Goal: Find specific page/section: Find specific page/section

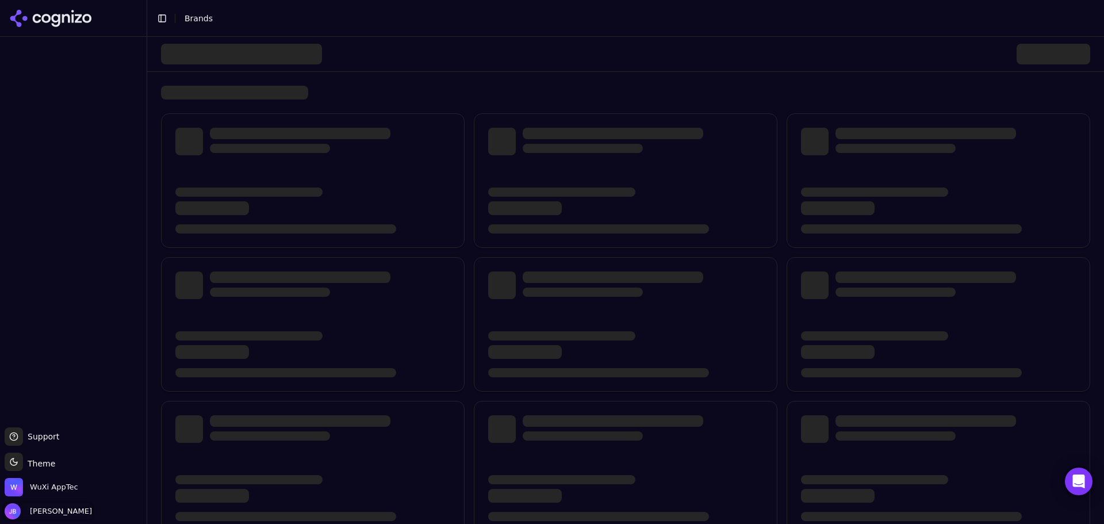
click at [52, 511] on span "[PERSON_NAME]" at bounding box center [58, 511] width 67 height 10
click at [54, 327] on div at bounding box center [73, 230] width 147 height 386
click at [65, 4] on div at bounding box center [73, 18] width 147 height 37
click at [59, 16] on icon at bounding box center [55, 20] width 9 height 13
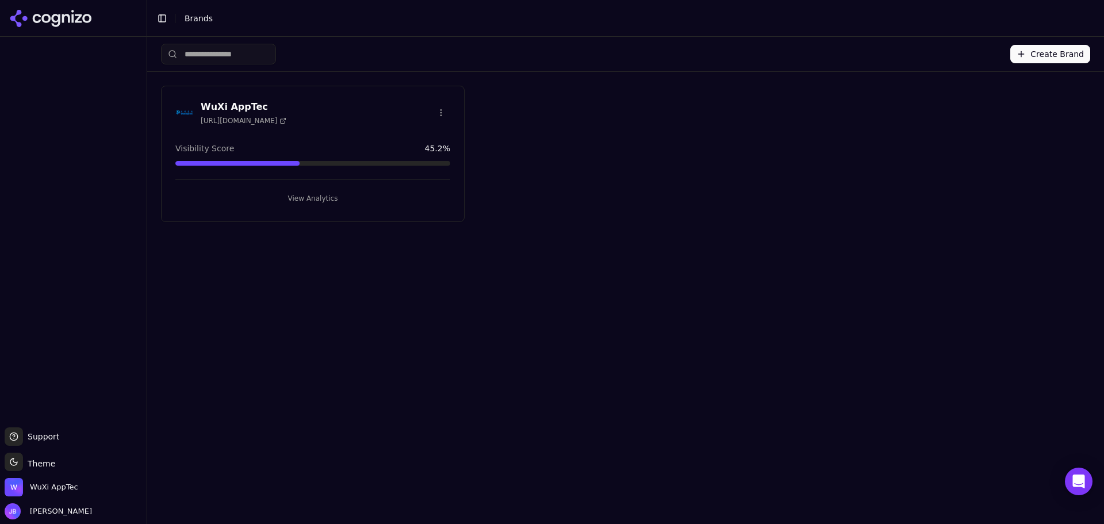
click at [39, 14] on icon at bounding box center [50, 18] width 83 height 17
click at [318, 210] on div "WuXi AppTec https://wuxiapptec.com Visibility Score 45.2 % View Analytics" at bounding box center [313, 154] width 304 height 136
click at [320, 197] on button "View Analytics" at bounding box center [312, 198] width 275 height 18
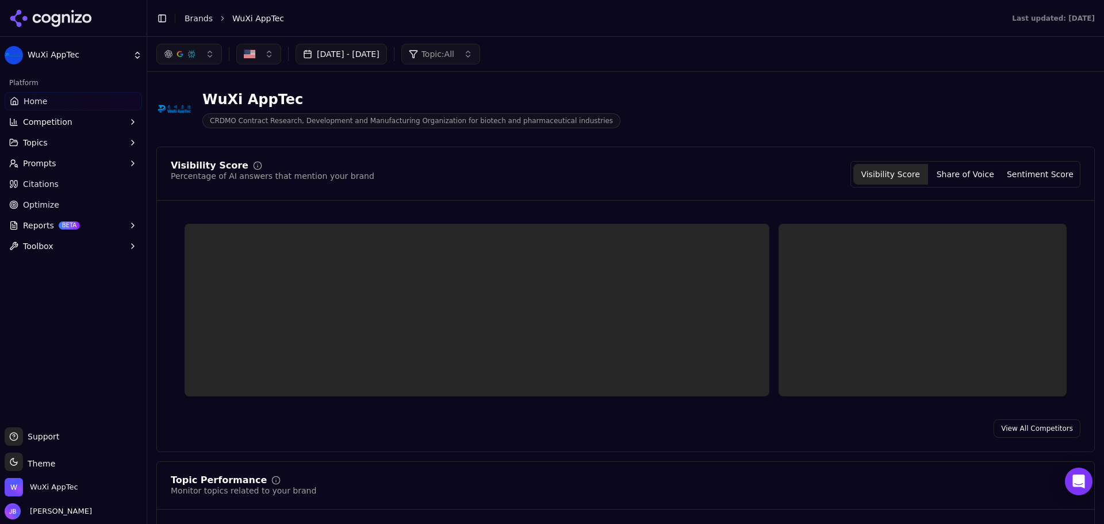
click at [385, 56] on button "Sep 09, 2025 - Oct 09, 2025" at bounding box center [341, 54] width 91 height 21
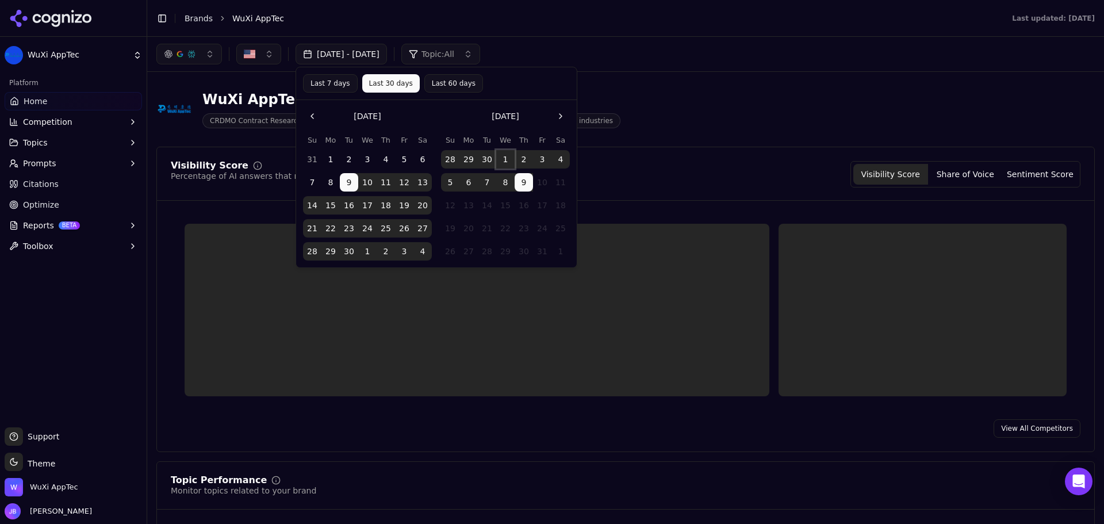
click at [506, 156] on button "1" at bounding box center [505, 159] width 18 height 18
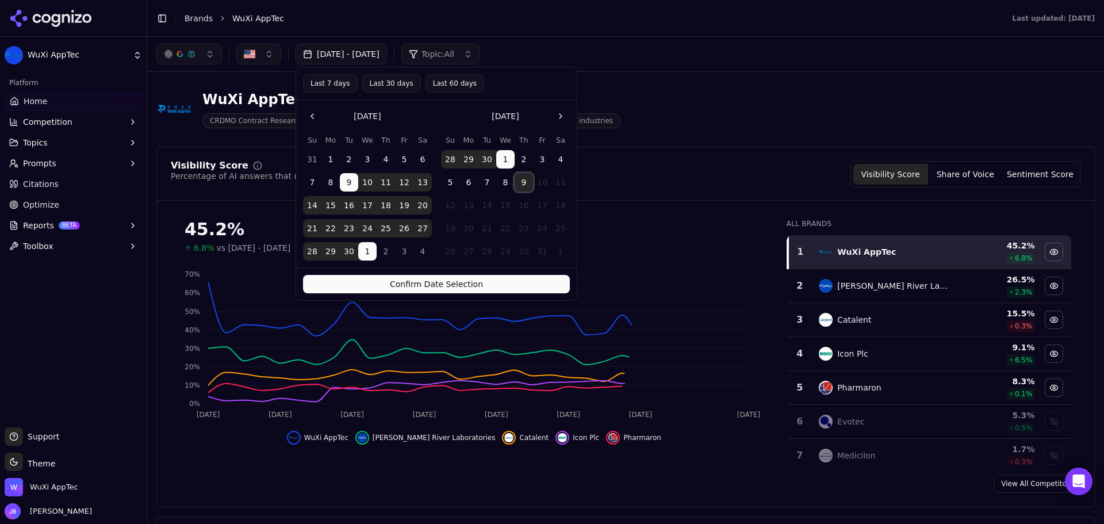
click at [522, 177] on button "9" at bounding box center [524, 182] width 18 height 18
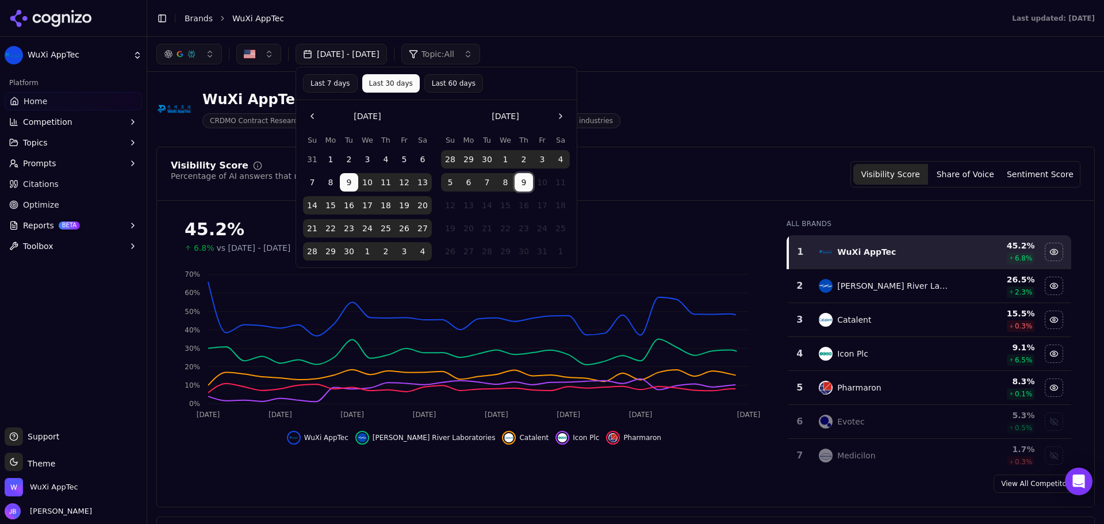
click at [508, 161] on button "1" at bounding box center [505, 159] width 18 height 18
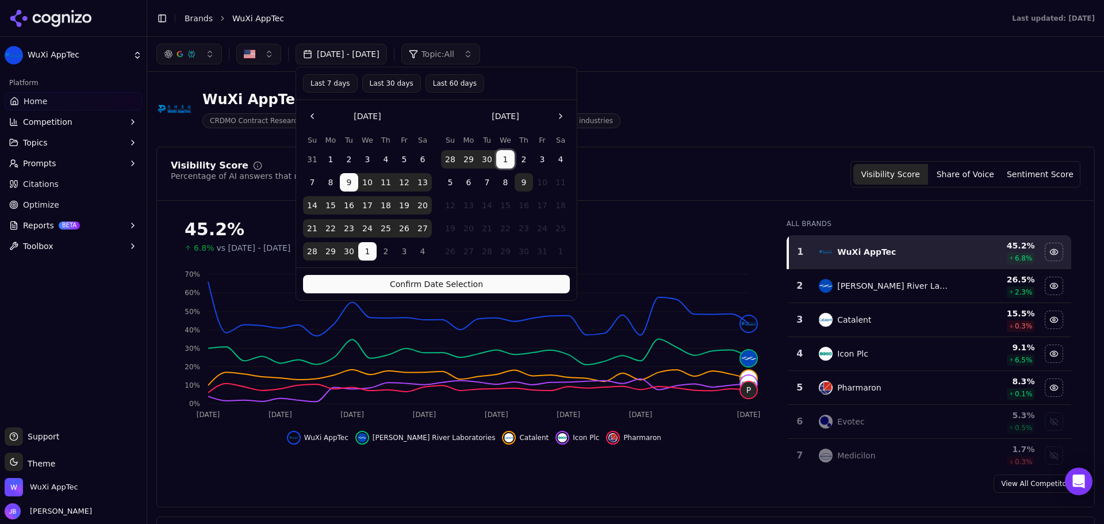
click at [508, 162] on button "1" at bounding box center [505, 159] width 18 height 18
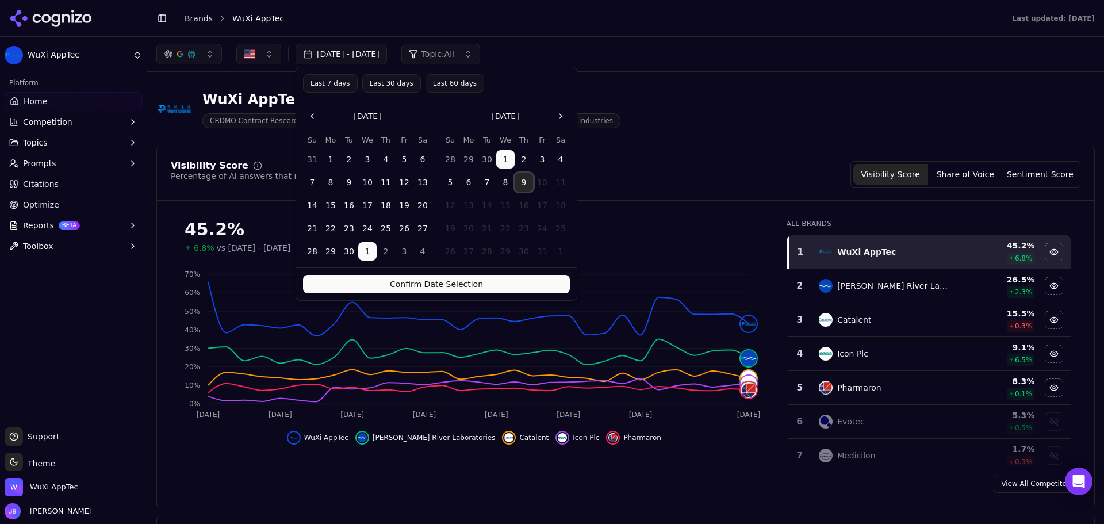
click at [528, 183] on button "9" at bounding box center [524, 182] width 18 height 18
click at [532, 284] on button "Confirm Date Selection" at bounding box center [436, 284] width 267 height 18
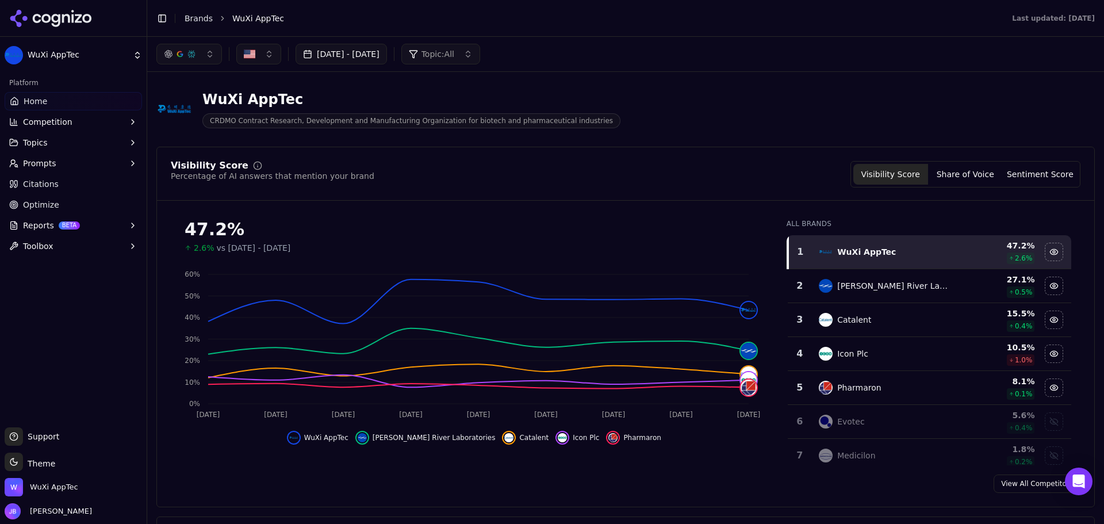
click at [72, 193] on ul "Home Competition Topics Prompts Citations Optimize Reports BETA Toolbox" at bounding box center [73, 173] width 137 height 163
drag, startPoint x: 63, startPoint y: 186, endPoint x: 143, endPoint y: 227, distance: 89.2
click at [63, 186] on link "Citations" at bounding box center [73, 184] width 137 height 18
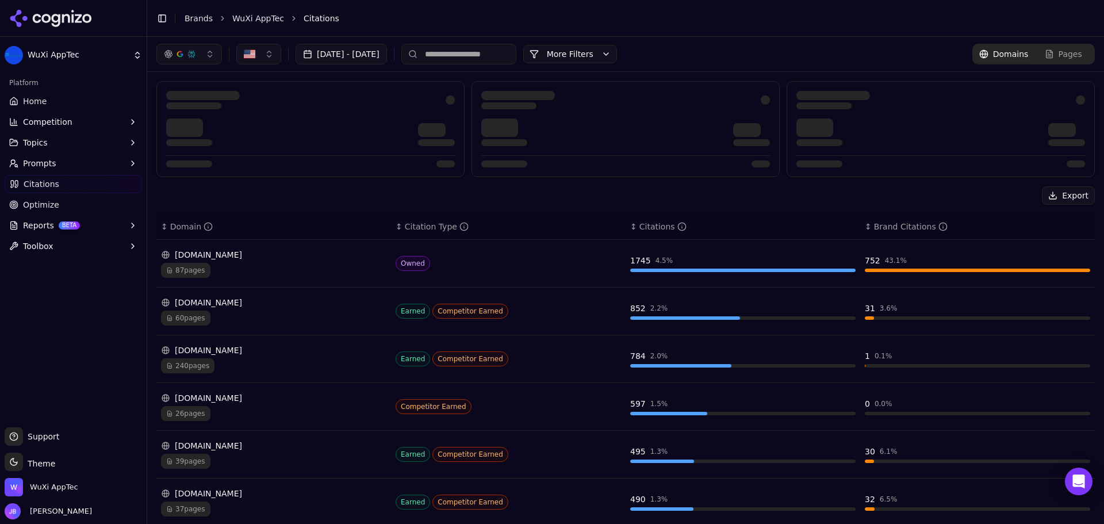
click at [507, 47] on input at bounding box center [458, 54] width 115 height 21
click at [603, 55] on button "More Filters" at bounding box center [570, 54] width 94 height 18
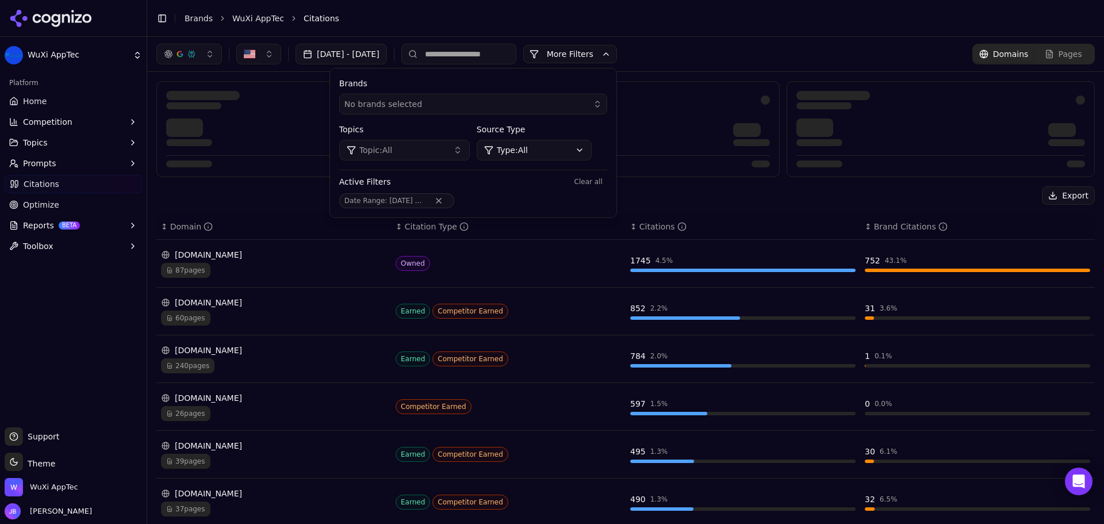
click at [737, 40] on div "Oct 01, 2025 - Oct 09, 2025 More More Filters Brands No brands selected Topics …" at bounding box center [625, 54] width 957 height 35
click at [617, 57] on button "More Filters" at bounding box center [570, 54] width 94 height 18
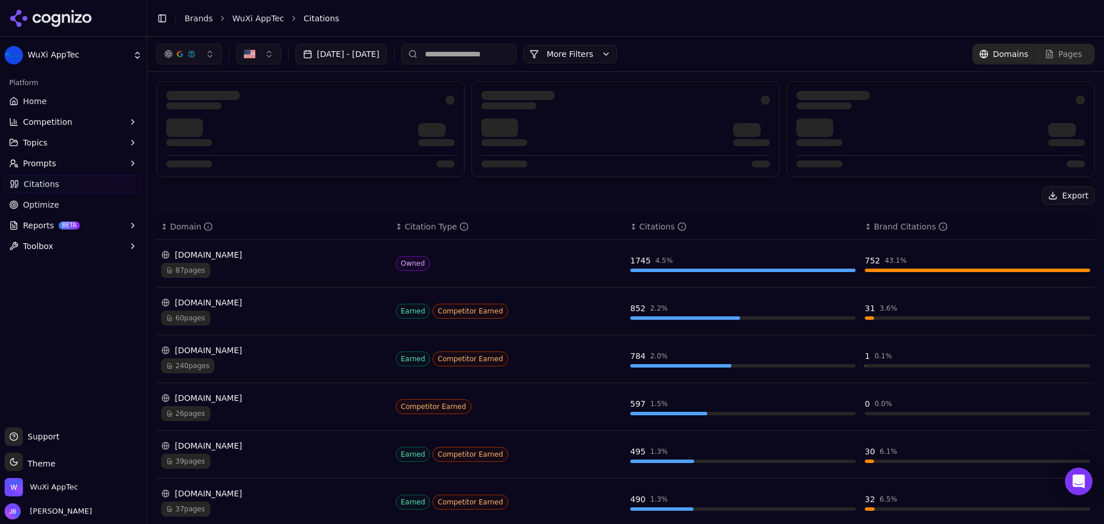
click at [335, 200] on div "Export" at bounding box center [625, 195] width 939 height 18
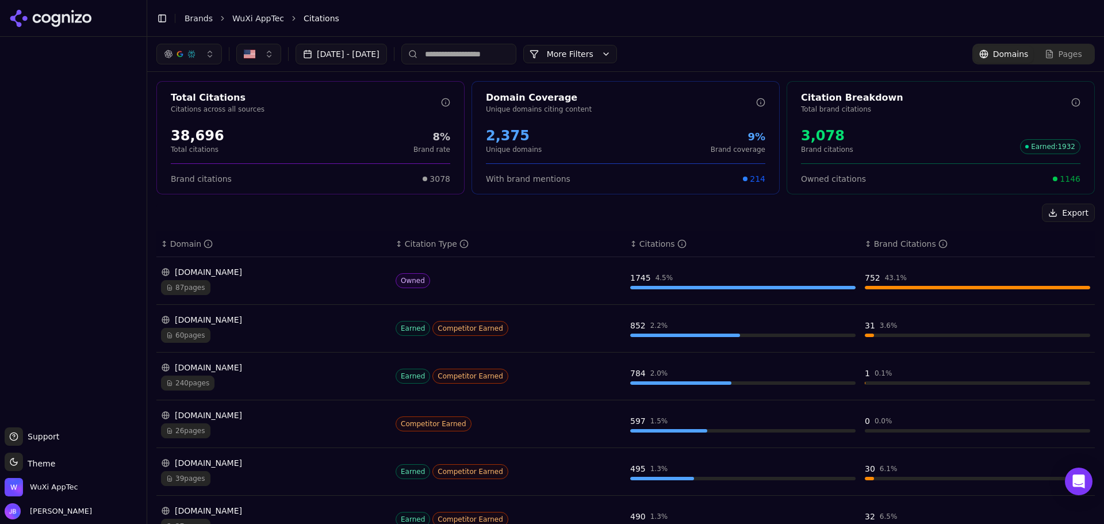
click at [387, 51] on button "Oct 01, 2025 - Oct 09, 2025" at bounding box center [341, 54] width 91 height 21
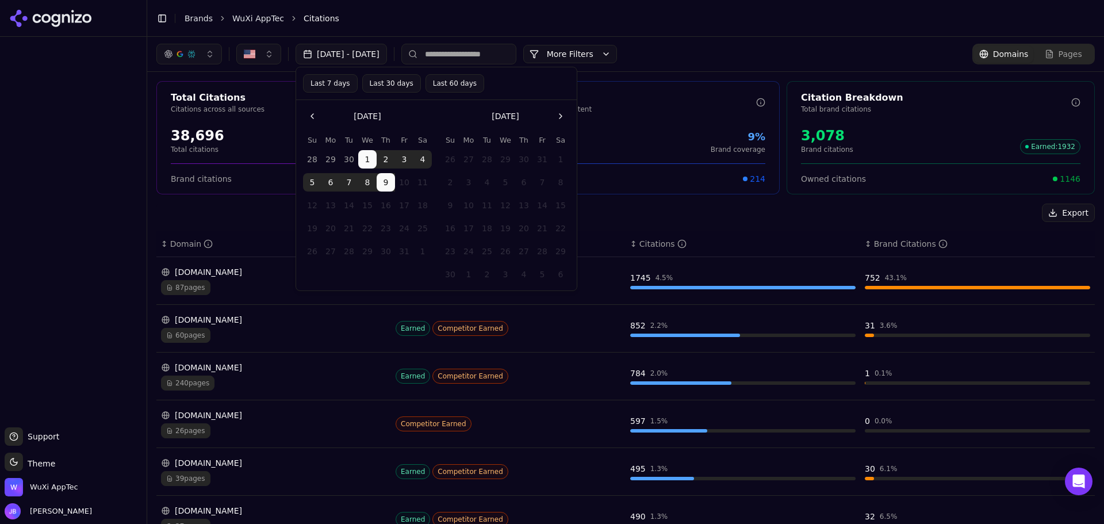
click at [309, 116] on button "Go to the Previous Month" at bounding box center [312, 116] width 18 height 18
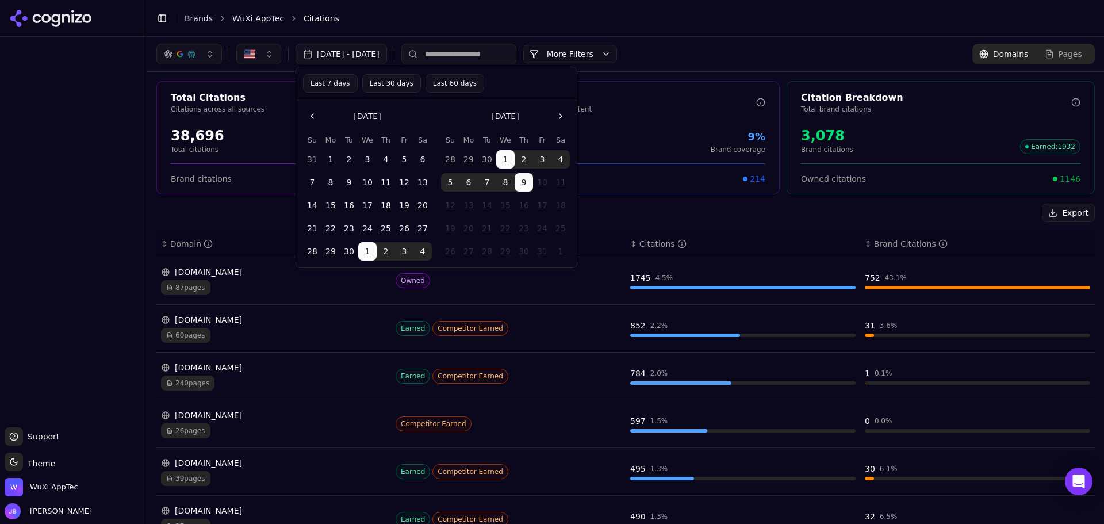
click at [331, 154] on button "1" at bounding box center [330, 159] width 18 height 18
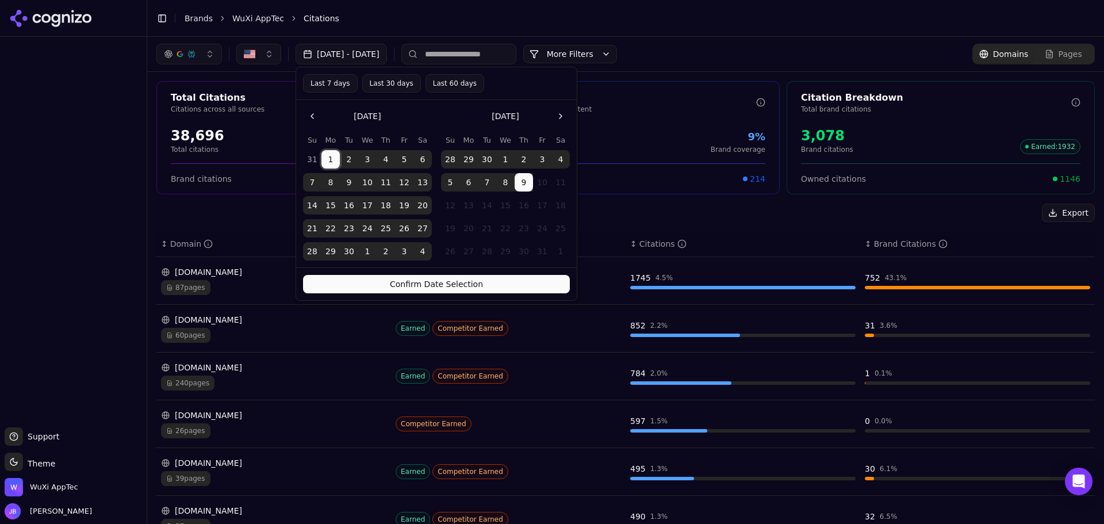
click at [527, 282] on button "Confirm Date Selection" at bounding box center [436, 284] width 267 height 18
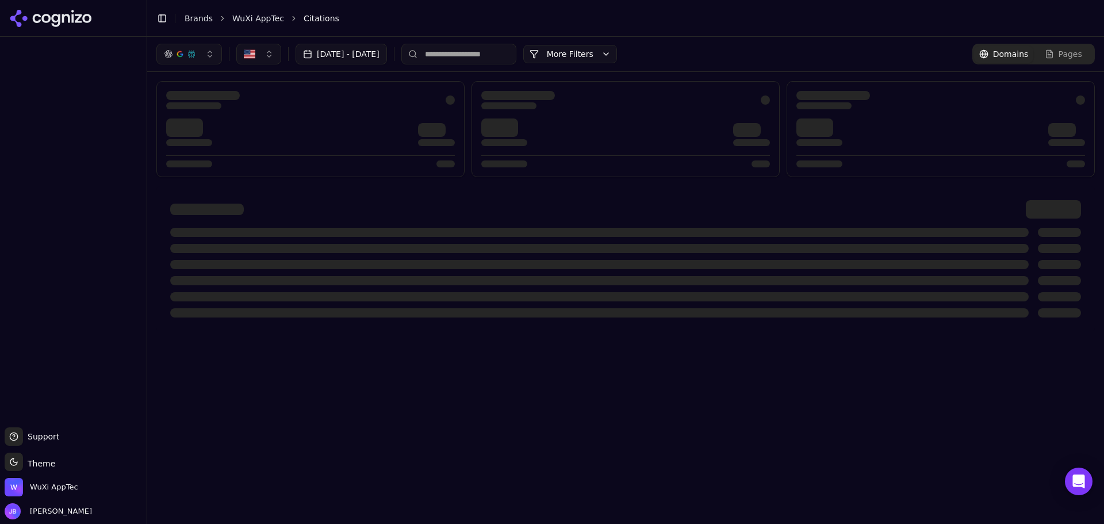
click at [84, 18] on icon at bounding box center [86, 18] width 9 height 9
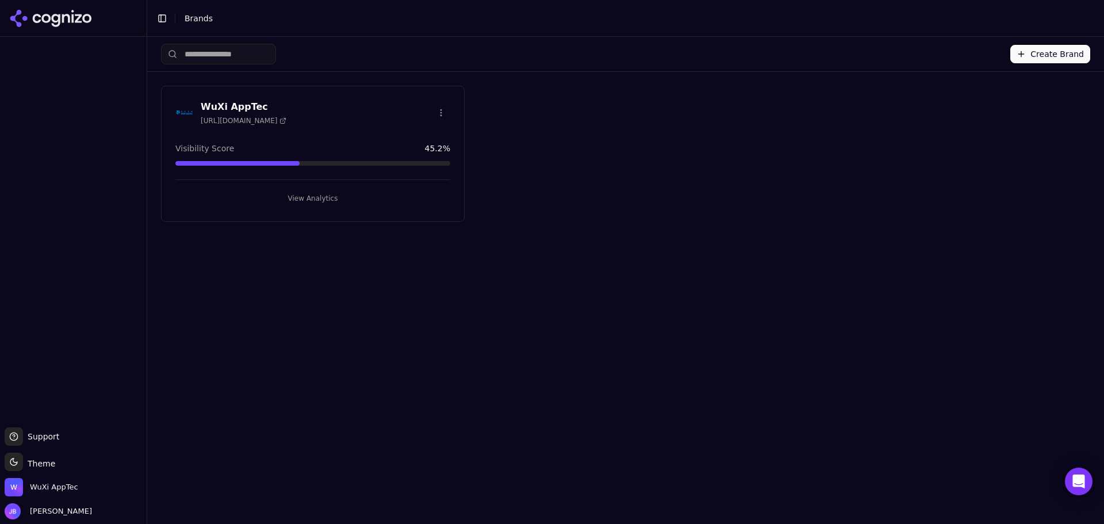
click at [75, 17] on icon at bounding box center [50, 18] width 83 height 17
click at [292, 196] on button "View Analytics" at bounding box center [312, 198] width 275 height 18
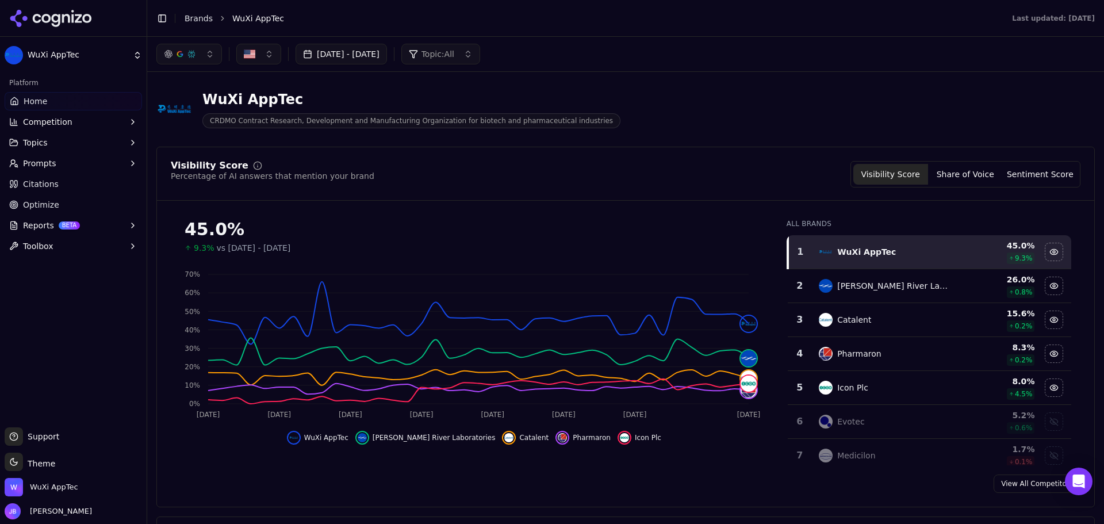
click at [60, 182] on link "Citations" at bounding box center [73, 184] width 137 height 18
